Goal: Subscribe to service/newsletter

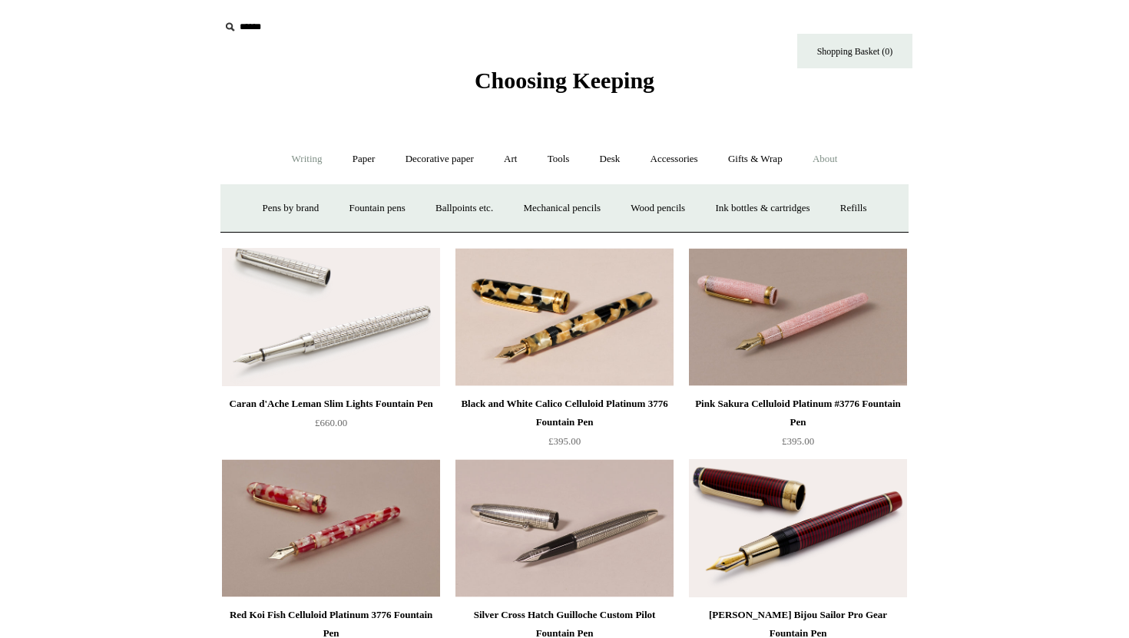
click at [836, 159] on link "About +" at bounding box center [825, 159] width 53 height 41
click at [840, 159] on link "About -" at bounding box center [825, 159] width 53 height 41
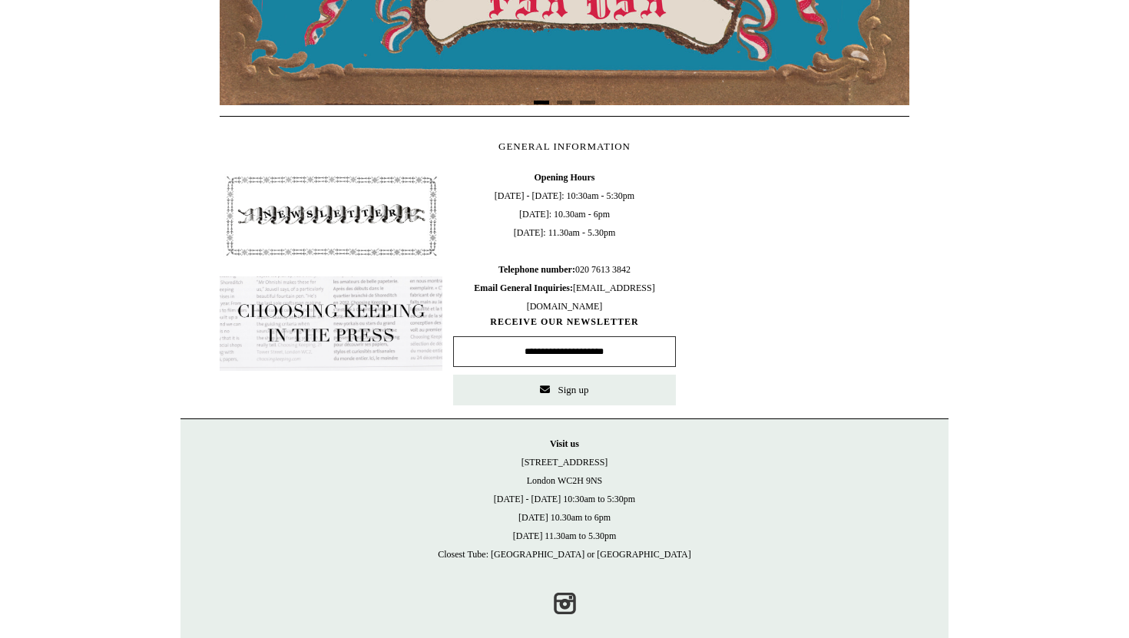
scroll to position [591, 0]
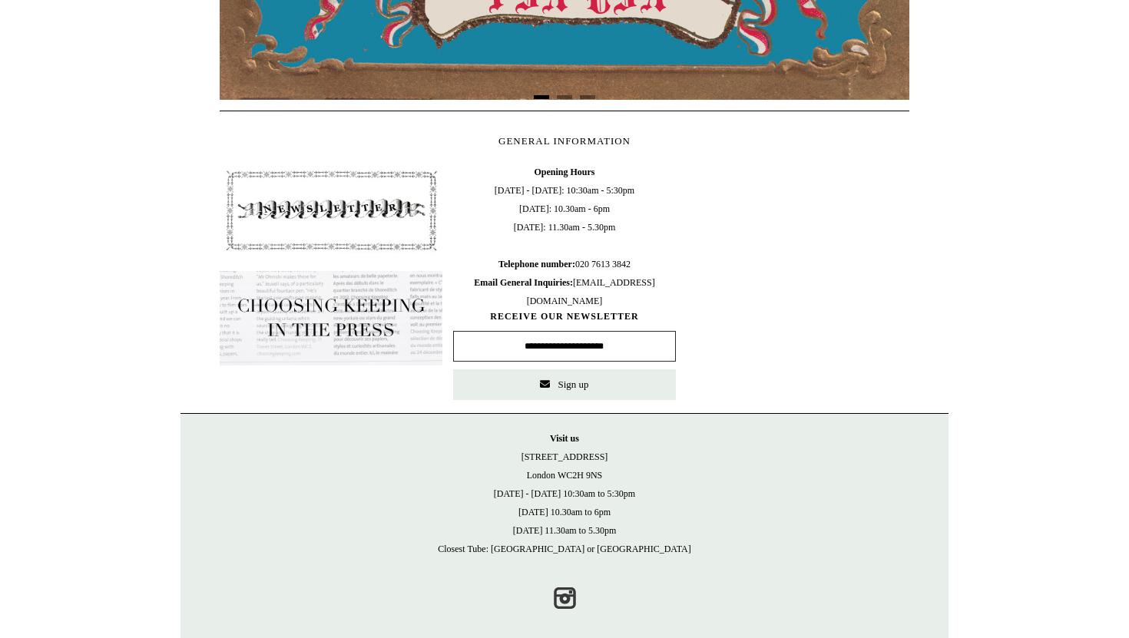
click at [504, 347] on input "text" at bounding box center [564, 346] width 223 height 31
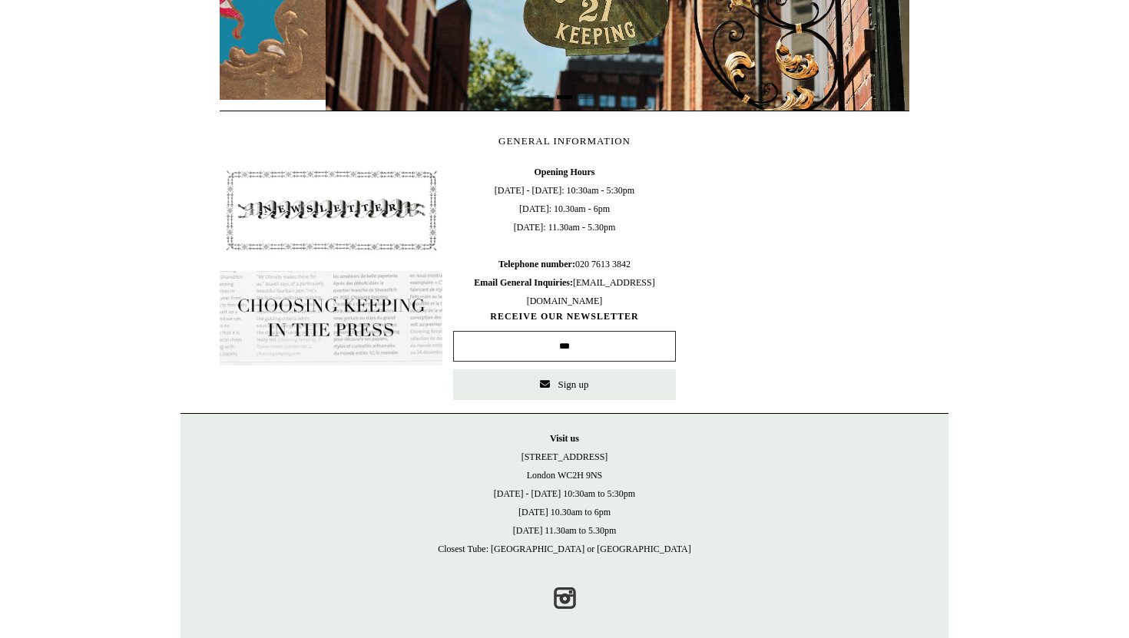
scroll to position [0, 690]
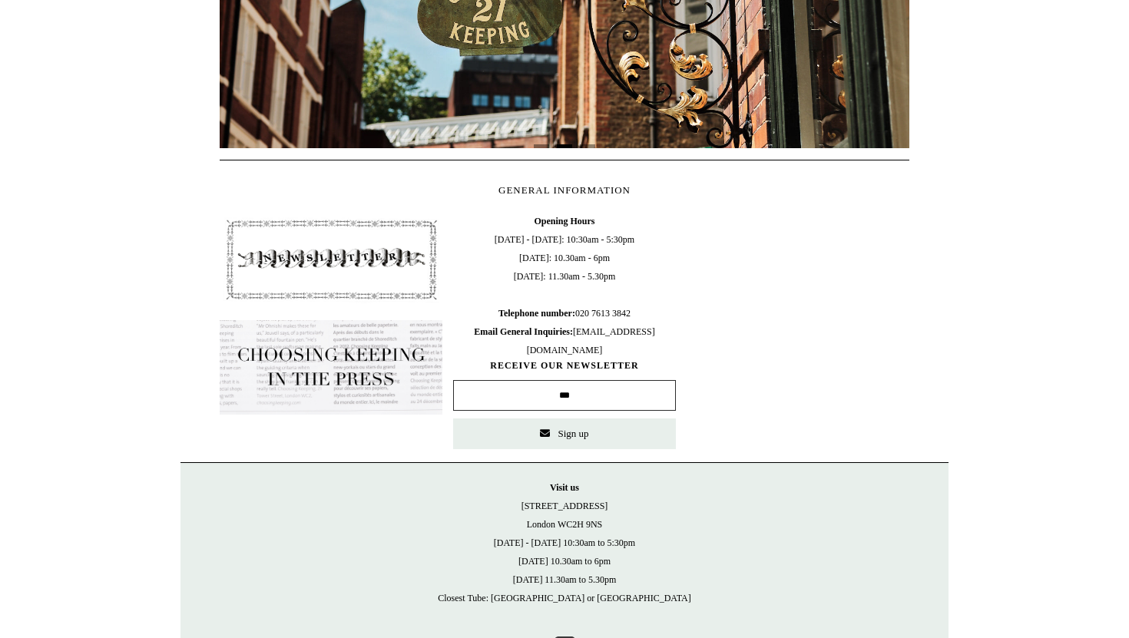
type input "**********"
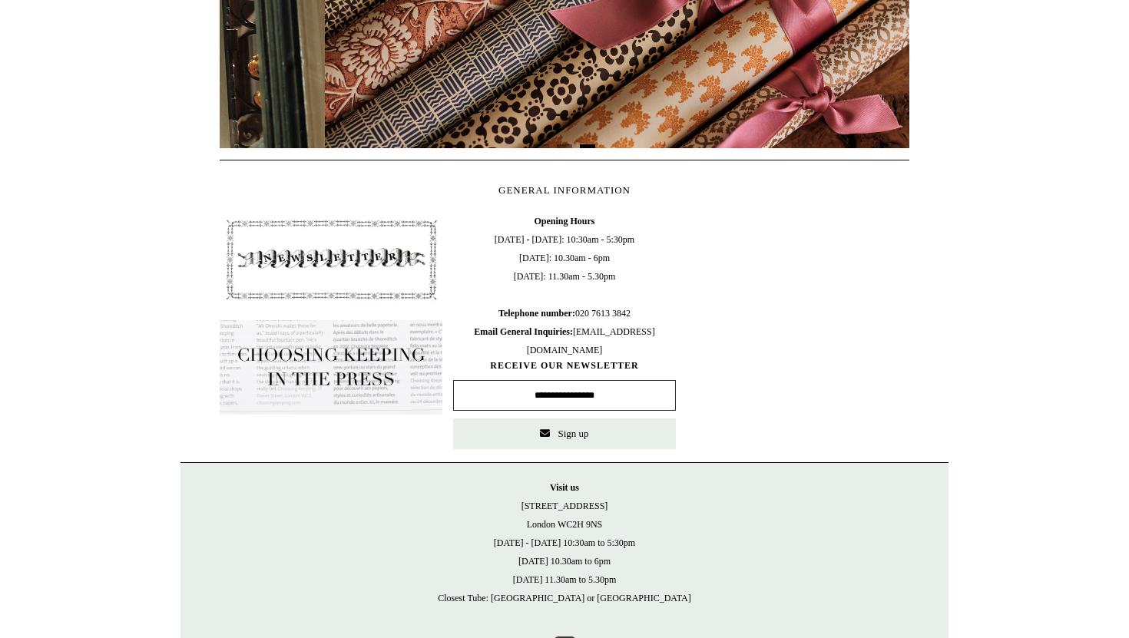
scroll to position [0, 1380]
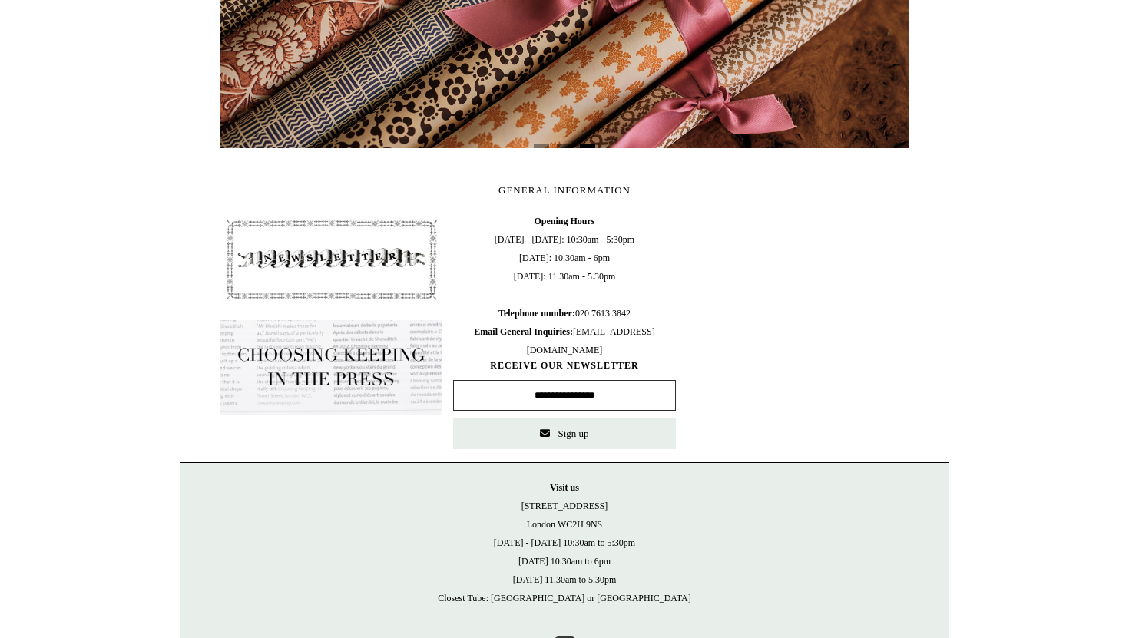
click at [577, 446] on button "Sign up" at bounding box center [564, 434] width 223 height 31
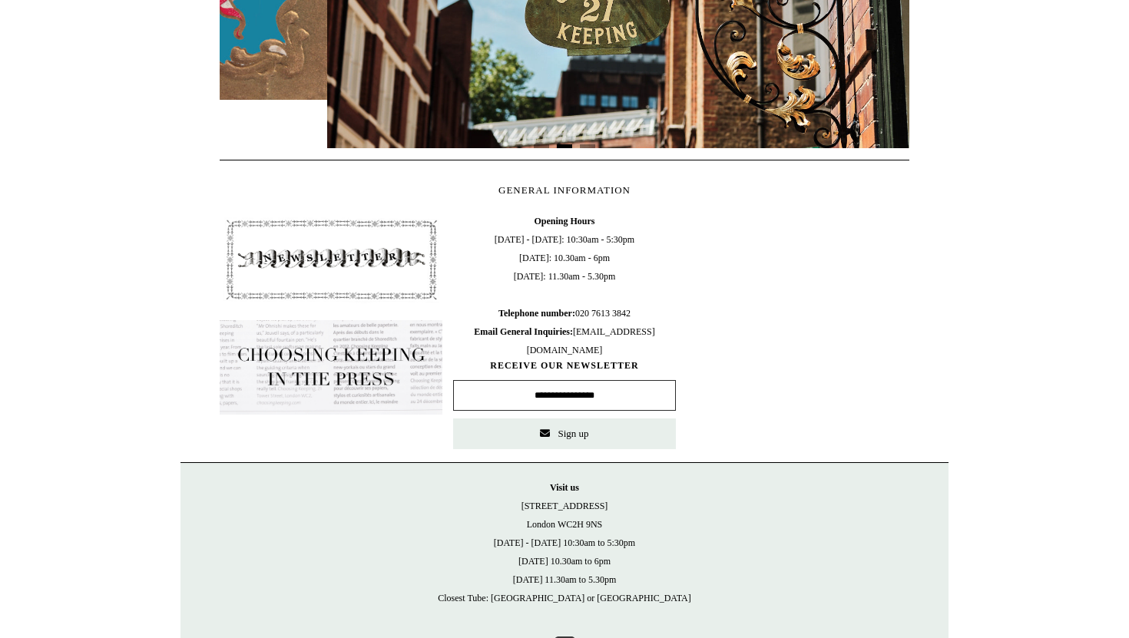
scroll to position [0, 690]
